Goal: Task Accomplishment & Management: Manage account settings

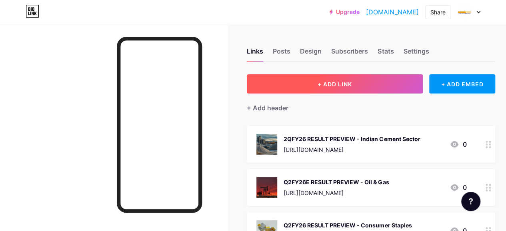
click at [326, 88] on button "+ ADD LINK" at bounding box center [335, 83] width 176 height 19
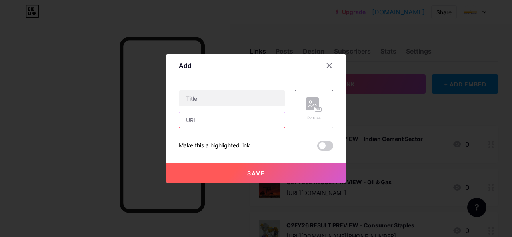
click at [234, 120] on input "text" at bounding box center [232, 120] width 106 height 16
click at [223, 119] on input "text" at bounding box center [232, 120] width 106 height 16
paste input "[URL][DOMAIN_NAME][PERSON_NAME]"
type input "[URL][DOMAIN_NAME][PERSON_NAME]"
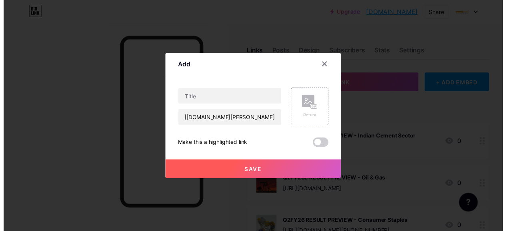
scroll to position [0, 0]
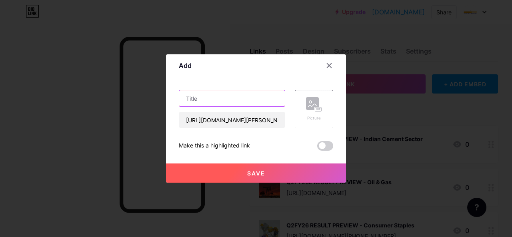
click at [219, 98] on input "text" at bounding box center [232, 98] width 106 height 16
paste input "ETMarkets Smart Talk :"
click at [248, 96] on input "ETMarkets Smart Talk :" at bounding box center [232, 98] width 106 height 16
type input "ETMarkets Smart Talk :"
click at [328, 65] on icon at bounding box center [329, 66] width 4 height 4
